Goal: Transaction & Acquisition: Book appointment/travel/reservation

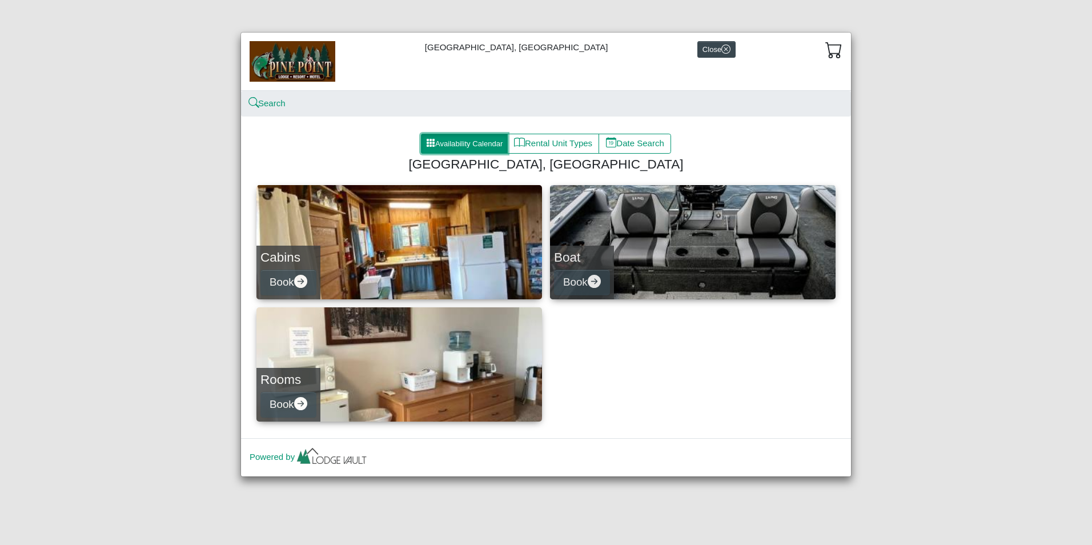
click at [456, 142] on button "Availability Calendar" at bounding box center [464, 144] width 87 height 21
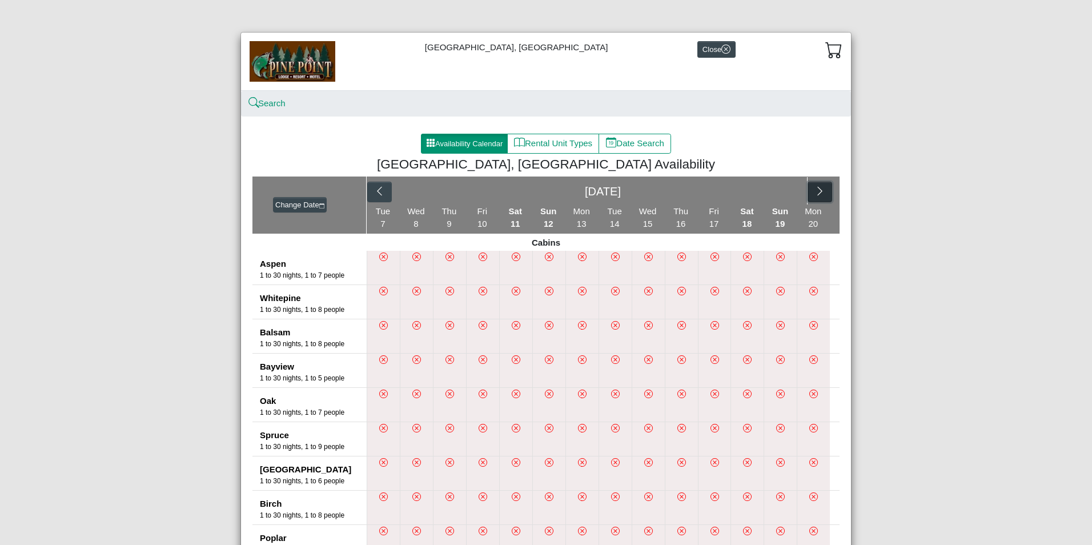
click at [820, 193] on icon "chevron right" at bounding box center [820, 191] width 11 height 11
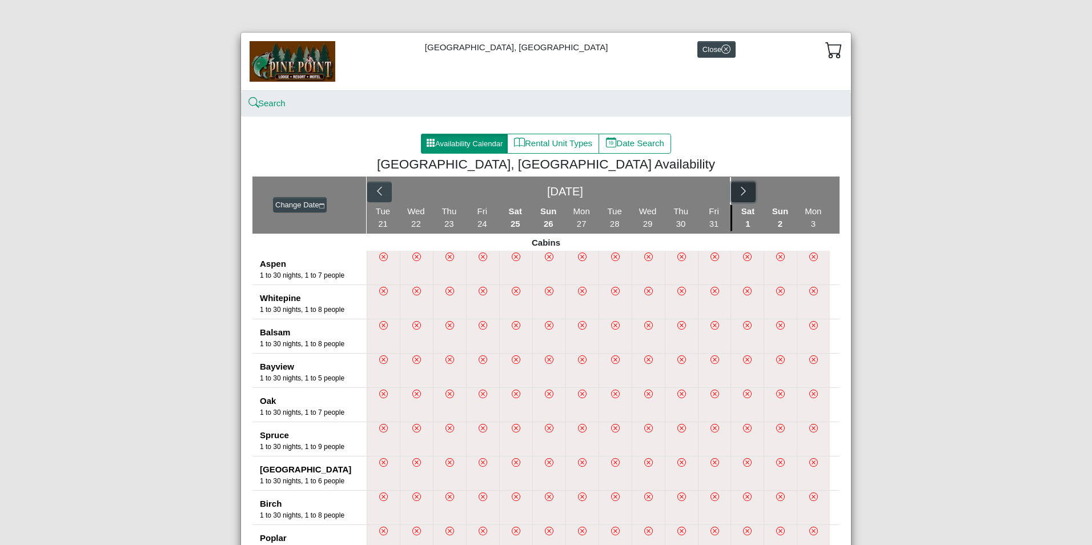
click at [741, 191] on icon "chevron right" at bounding box center [743, 191] width 11 height 11
click at [825, 191] on button "button" at bounding box center [820, 192] width 25 height 21
click at [816, 192] on button "button" at bounding box center [809, 192] width 25 height 21
click at [816, 192] on icon "chevron right" at bounding box center [820, 191] width 11 height 11
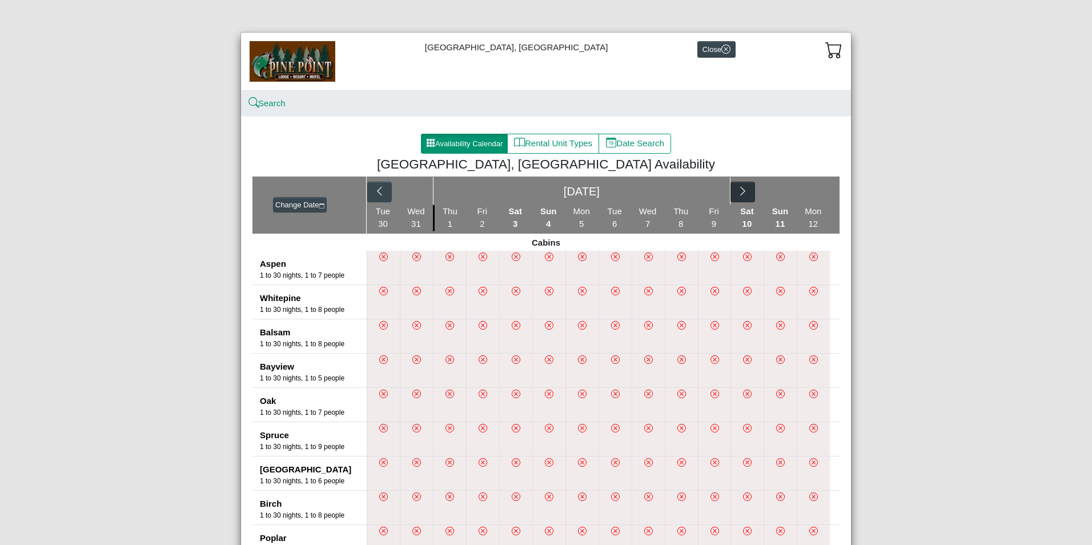
click at [816, 192] on div "[DATE]" at bounding box center [603, 190] width 473 height 29
click at [284, 203] on button "Change Date" at bounding box center [300, 205] width 54 height 16
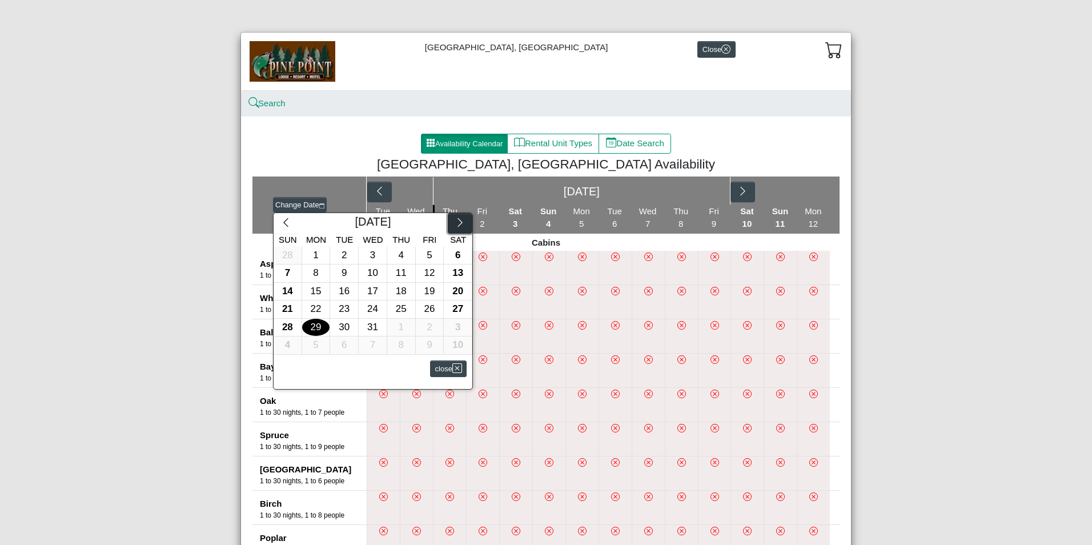
click at [455, 223] on icon "chevron right" at bounding box center [460, 222] width 11 height 11
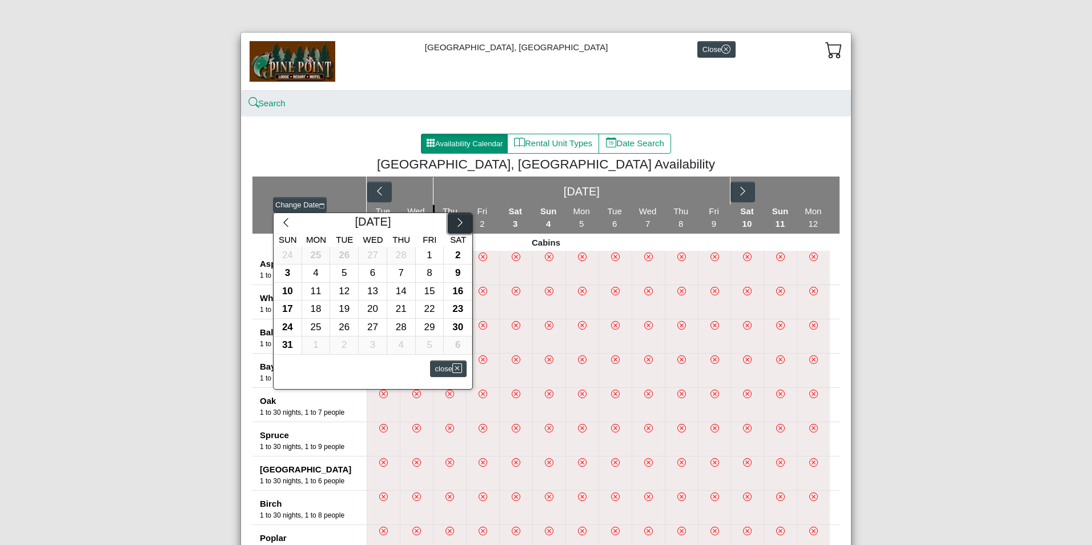
click at [455, 223] on icon "chevron right" at bounding box center [460, 222] width 11 height 11
click at [451, 266] on div "11" at bounding box center [458, 273] width 28 height 18
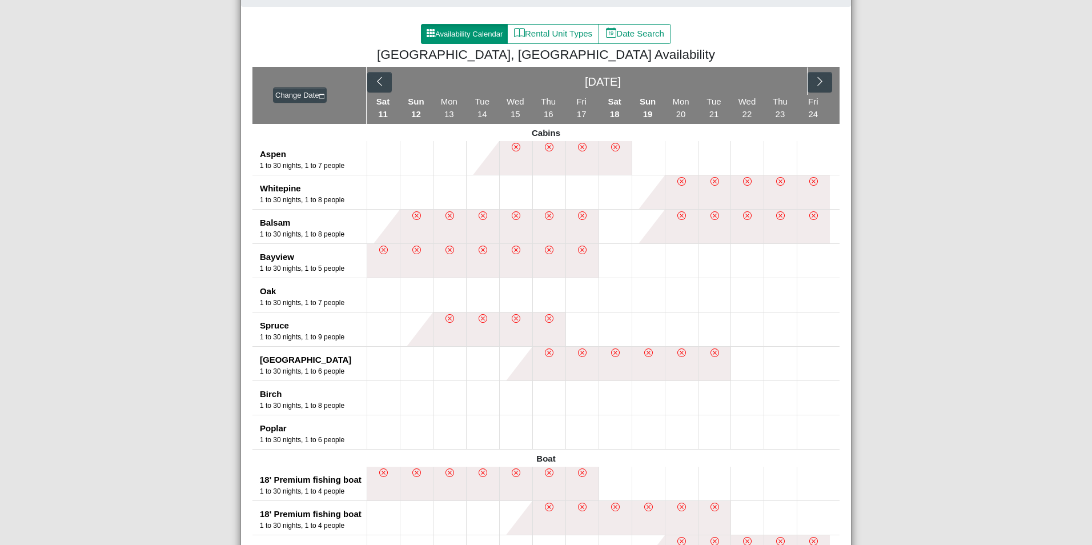
scroll to position [114, 0]
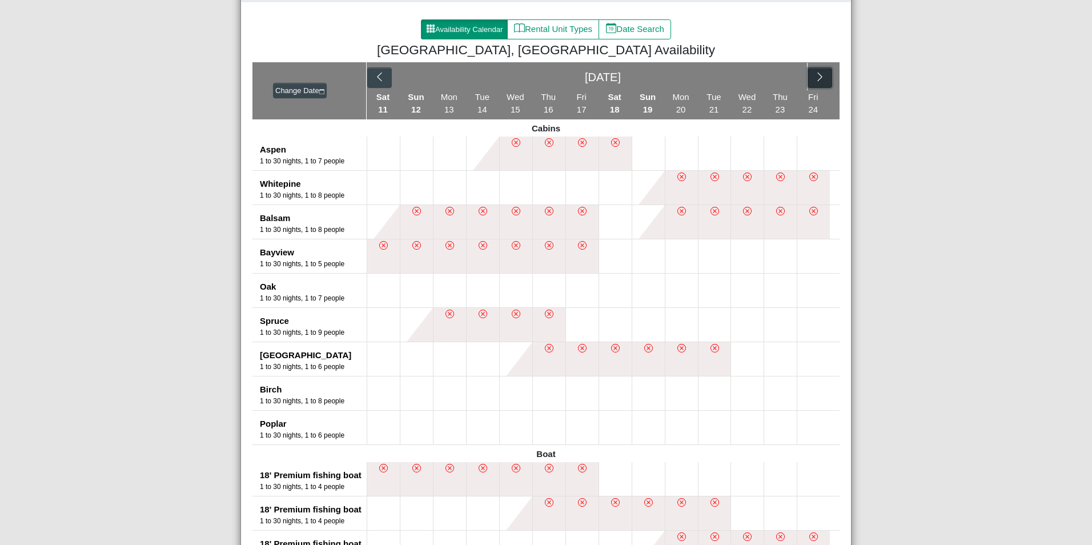
click at [817, 79] on icon "chevron right" at bounding box center [819, 77] width 5 height 9
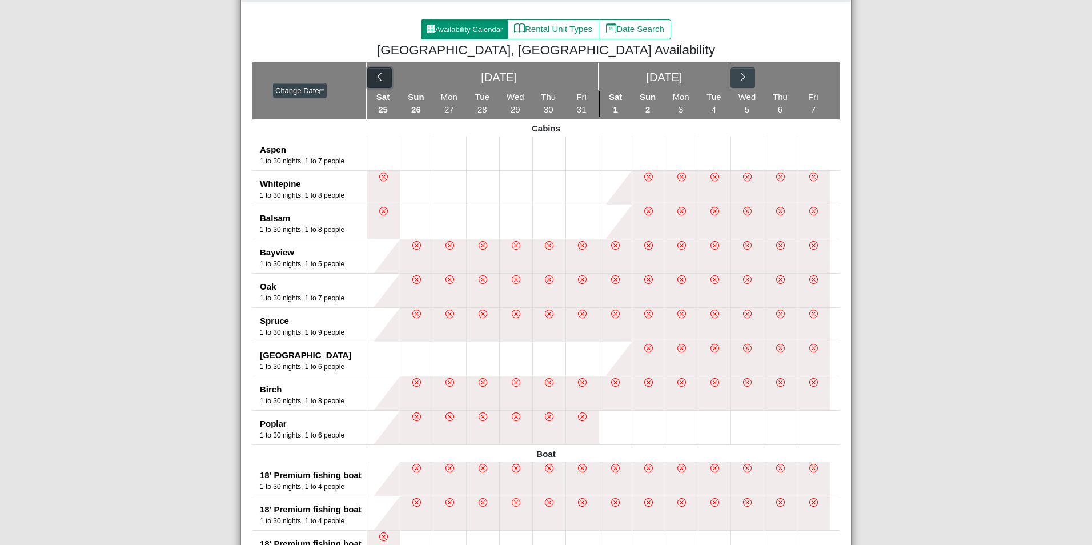
click at [380, 79] on icon "chevron left" at bounding box center [379, 76] width 11 height 11
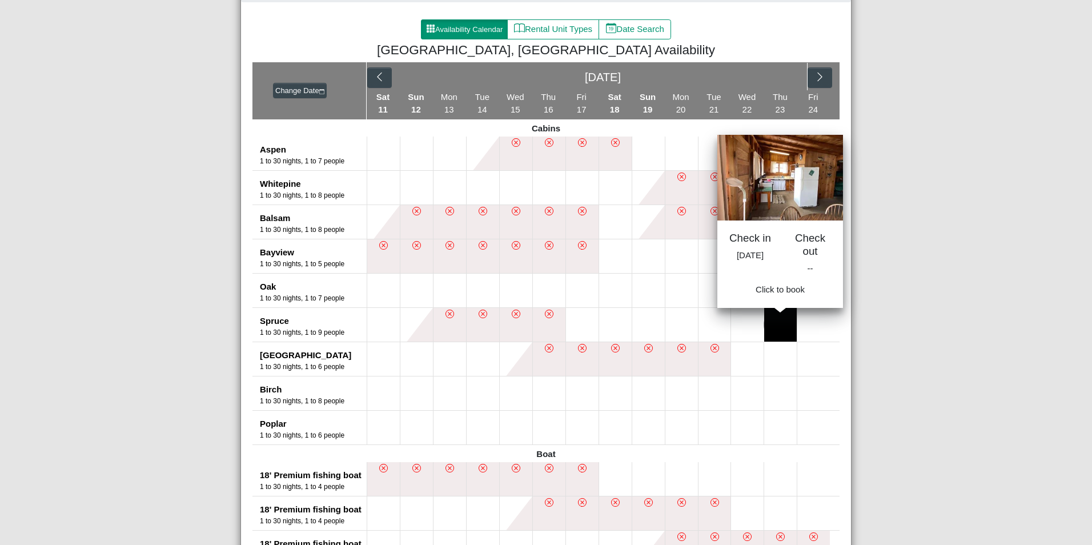
click at [776, 328] on button at bounding box center [780, 325] width 33 height 34
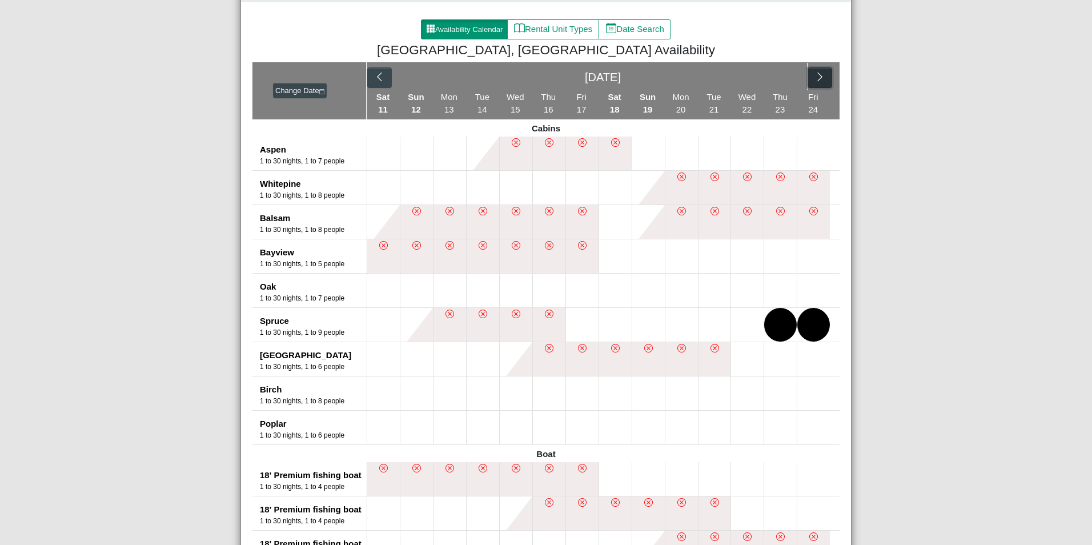
click at [815, 75] on icon "chevron right" at bounding box center [820, 76] width 11 height 11
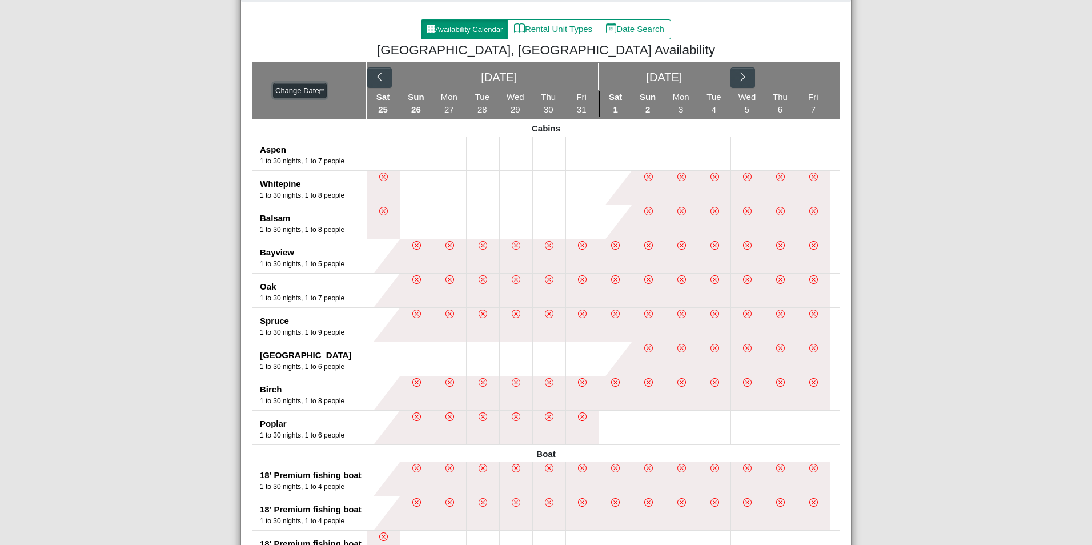
click at [306, 85] on button "Change Date" at bounding box center [300, 91] width 54 height 16
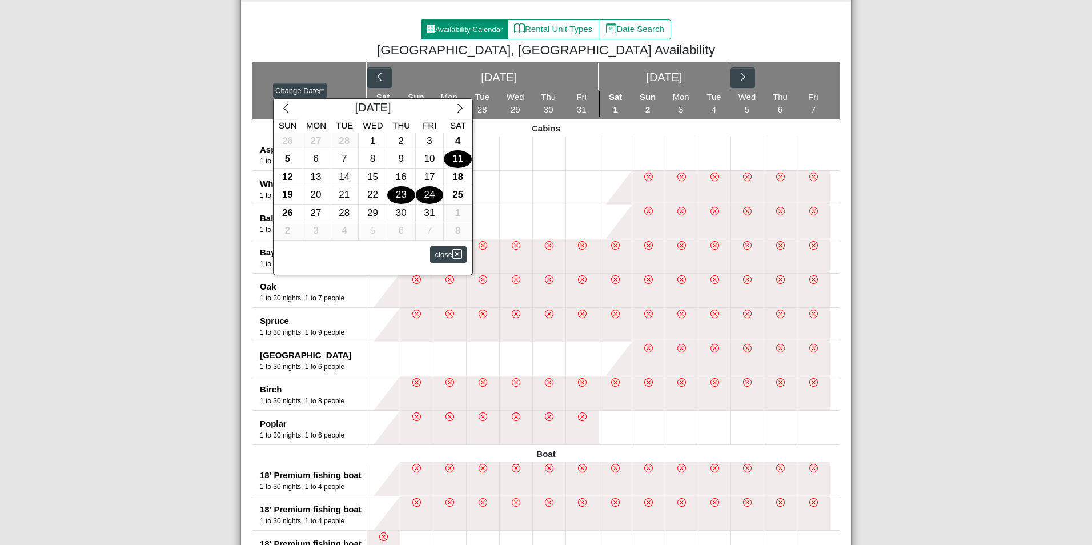
click at [391, 196] on div "23" at bounding box center [401, 195] width 28 height 18
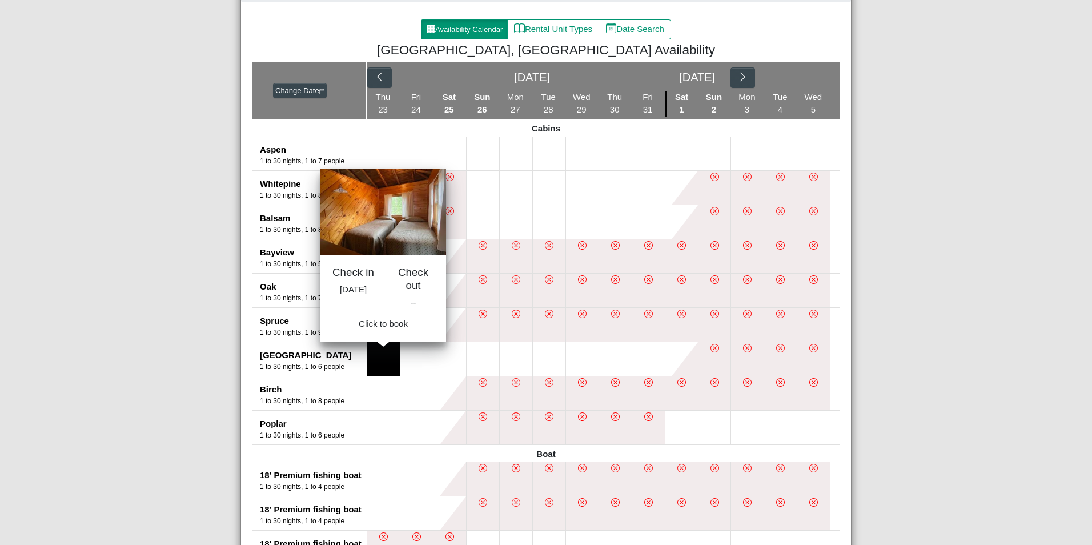
click at [375, 363] on button at bounding box center [383, 359] width 33 height 34
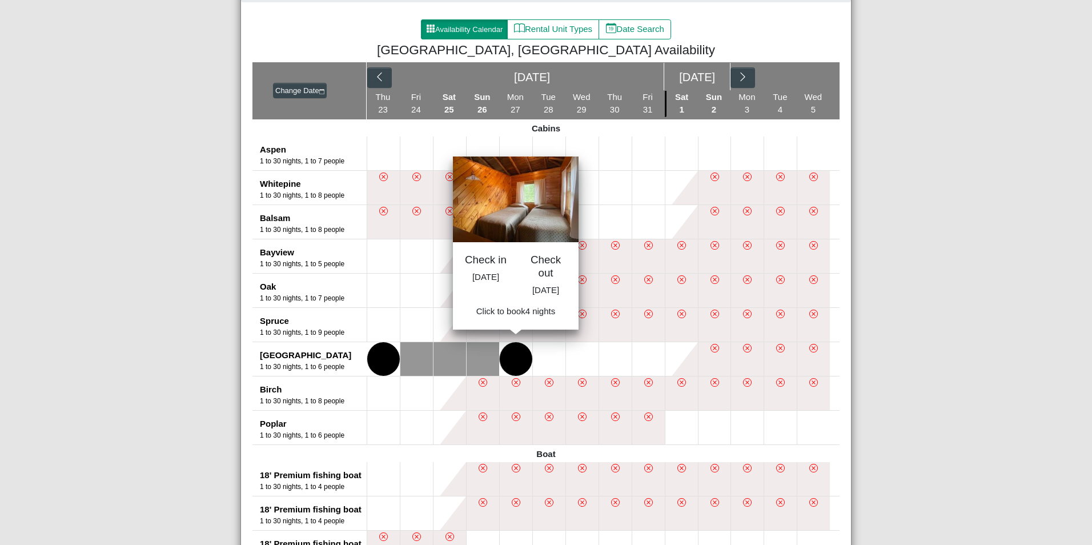
click at [503, 358] on button at bounding box center [516, 359] width 33 height 34
click at [509, 319] on span "Book 4 night s" at bounding box center [516, 315] width 52 height 10
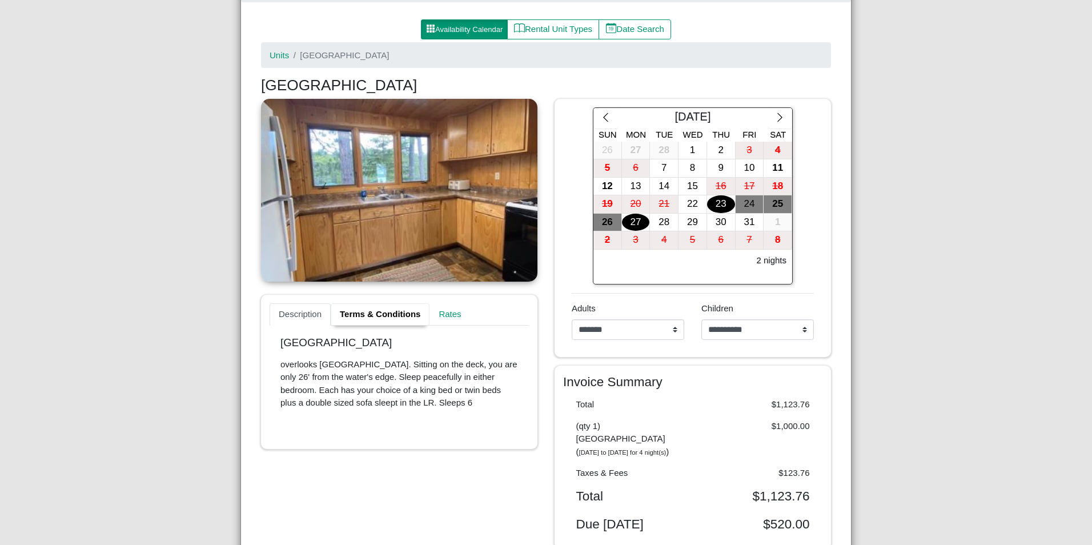
click at [375, 314] on link "Terms & Conditions" at bounding box center [380, 314] width 99 height 23
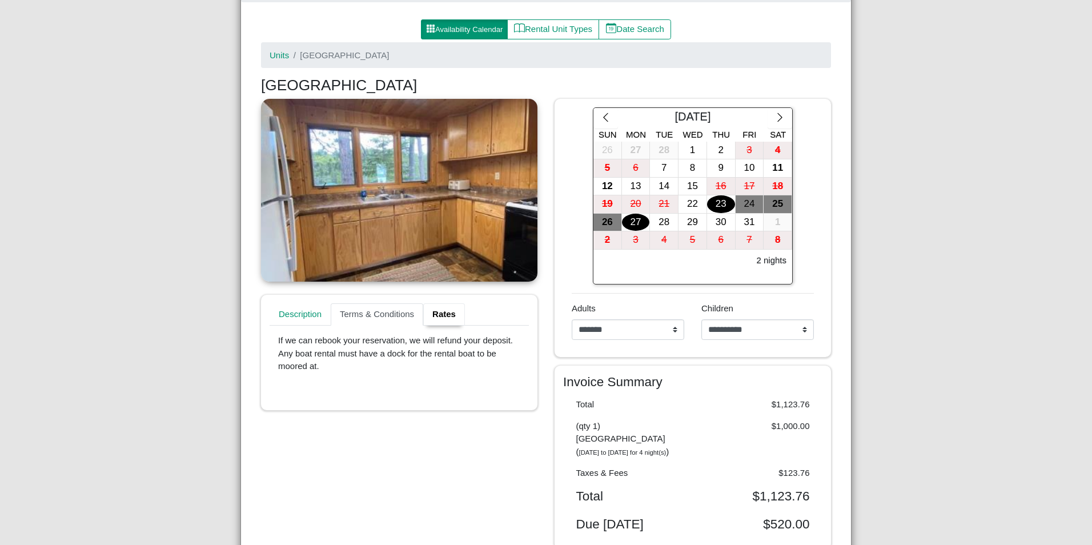
click at [445, 310] on link "Rates" at bounding box center [444, 314] width 42 height 23
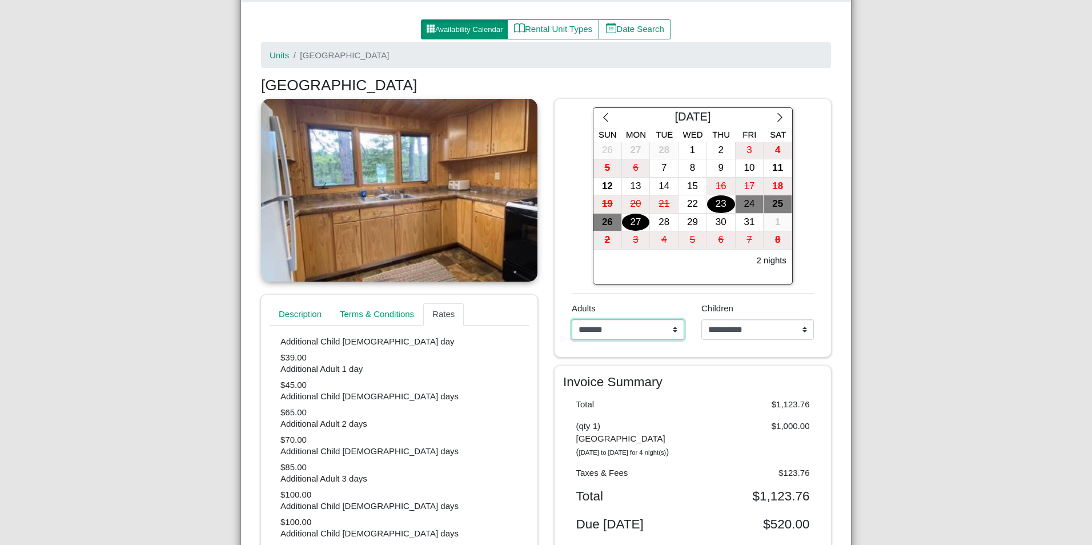
click at [677, 332] on select "**********" at bounding box center [628, 329] width 113 height 21
select select "*"
click at [572, 319] on select "**********" at bounding box center [628, 329] width 113 height 21
click at [882, 418] on div "[GEOGRAPHIC_DATA], Resort & Motel Close Search Availability Calendar Rental Uni…" at bounding box center [546, 272] width 1092 height 545
